Goal: Task Accomplishment & Management: Manage account settings

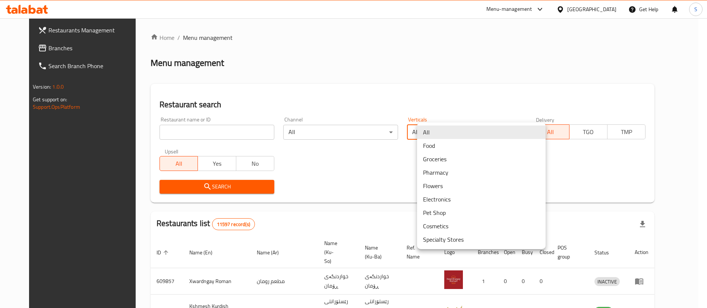
click at [505, 133] on body "​ Menu-management [GEOGRAPHIC_DATA] Get Help S Restaurants Management Branches …" at bounding box center [353, 163] width 707 height 290
click at [176, 132] on div at bounding box center [353, 154] width 707 height 308
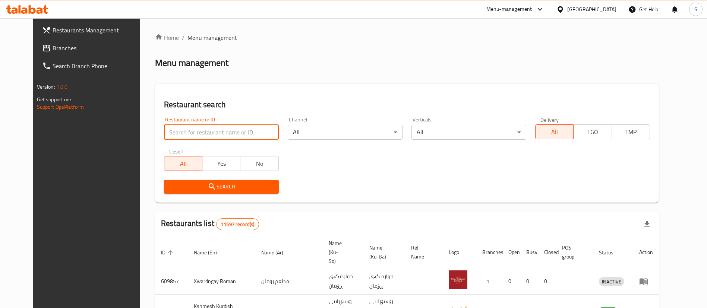
click at [176, 132] on input "search" at bounding box center [221, 132] width 115 height 15
type input "sarwaran"
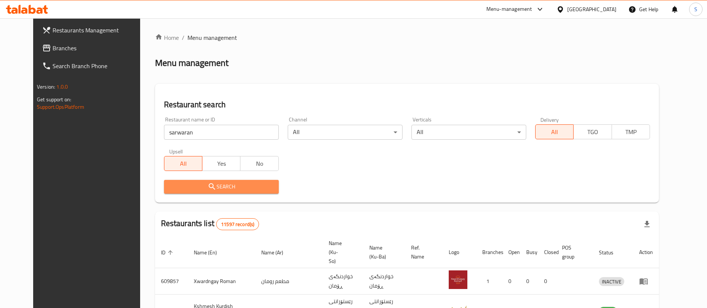
click at [183, 189] on span "Search" at bounding box center [221, 186] width 103 height 9
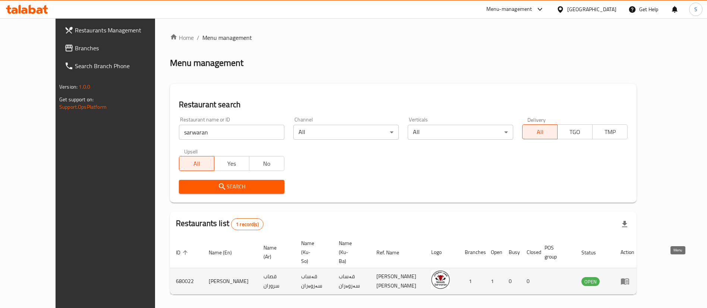
click at [635, 277] on link "enhanced table" at bounding box center [628, 281] width 14 height 9
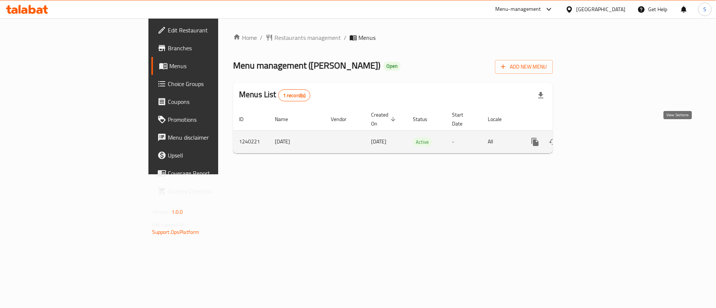
click at [593, 138] on icon "enhanced table" at bounding box center [588, 142] width 9 height 9
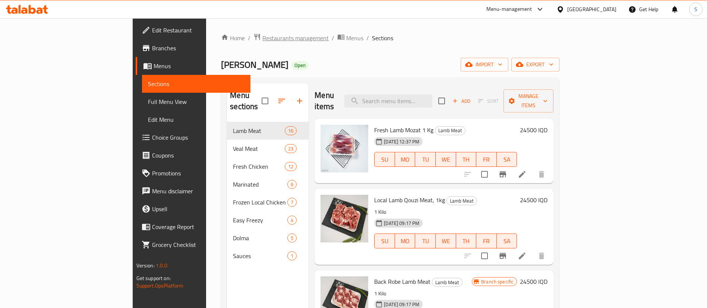
click at [262, 37] on span "Restaurants management" at bounding box center [295, 38] width 66 height 9
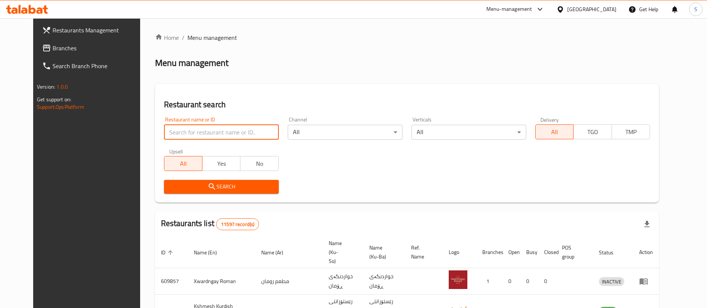
click at [241, 133] on input "search" at bounding box center [221, 132] width 115 height 15
type input "[PERSON_NAME]"
click button "Search" at bounding box center [221, 187] width 115 height 14
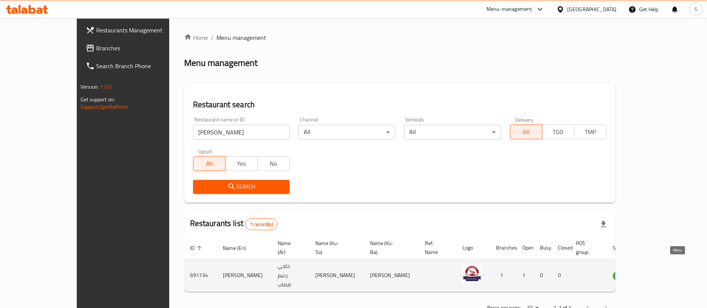
click at [661, 273] on icon "enhanced table" at bounding box center [656, 276] width 8 height 6
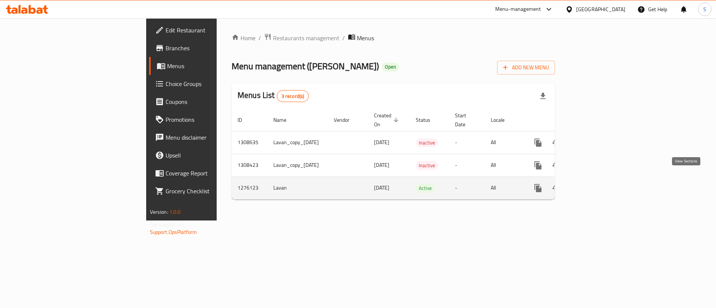
click at [601, 179] on link "enhanced table" at bounding box center [592, 188] width 18 height 18
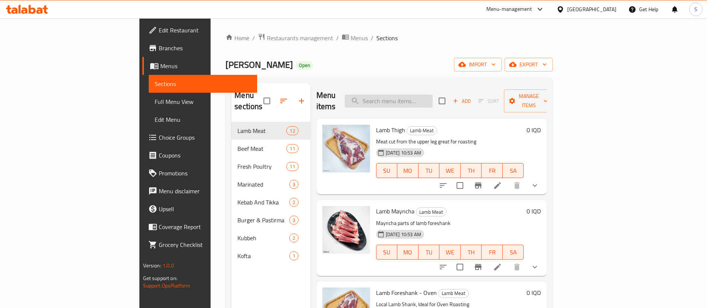
click at [433, 95] on input "search" at bounding box center [389, 101] width 88 height 13
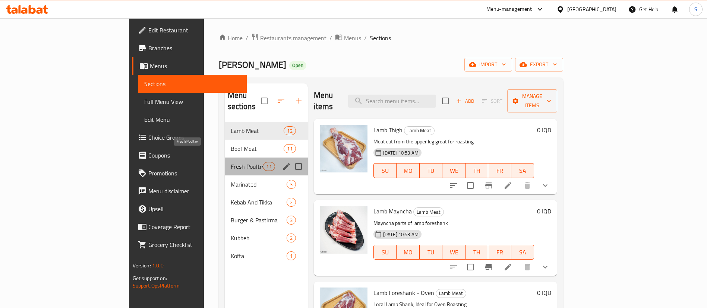
click at [231, 162] on span "Fresh Poultry" at bounding box center [247, 166] width 32 height 9
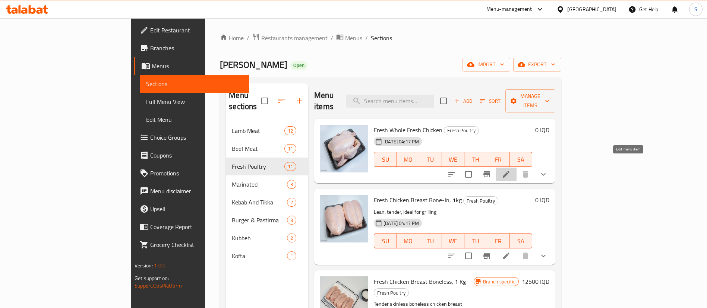
click at [511, 170] on icon at bounding box center [506, 174] width 9 height 9
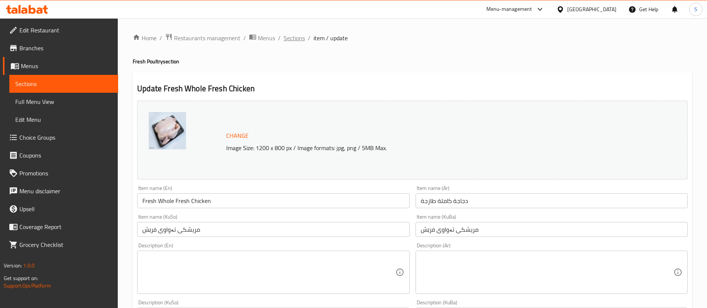
click at [298, 38] on span "Sections" at bounding box center [294, 38] width 21 height 9
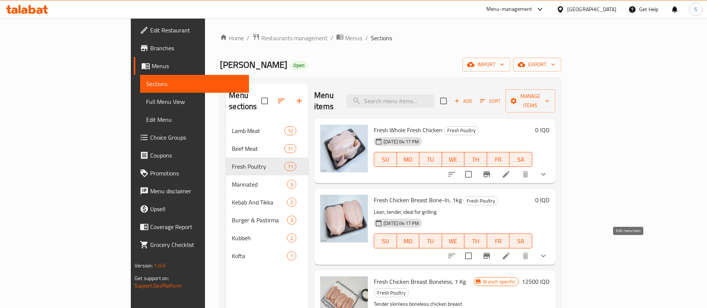
click at [511, 252] on icon at bounding box center [506, 256] width 9 height 9
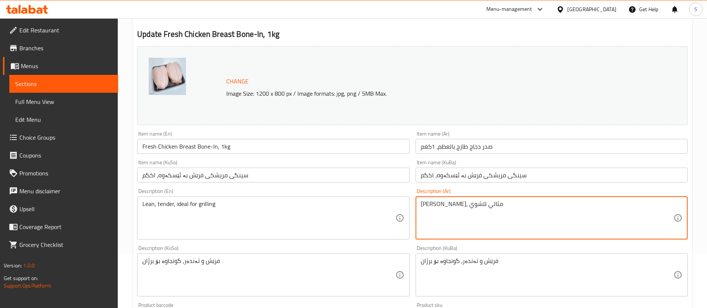
scroll to position [60, 0]
